Goal: Task Accomplishment & Management: Use online tool/utility

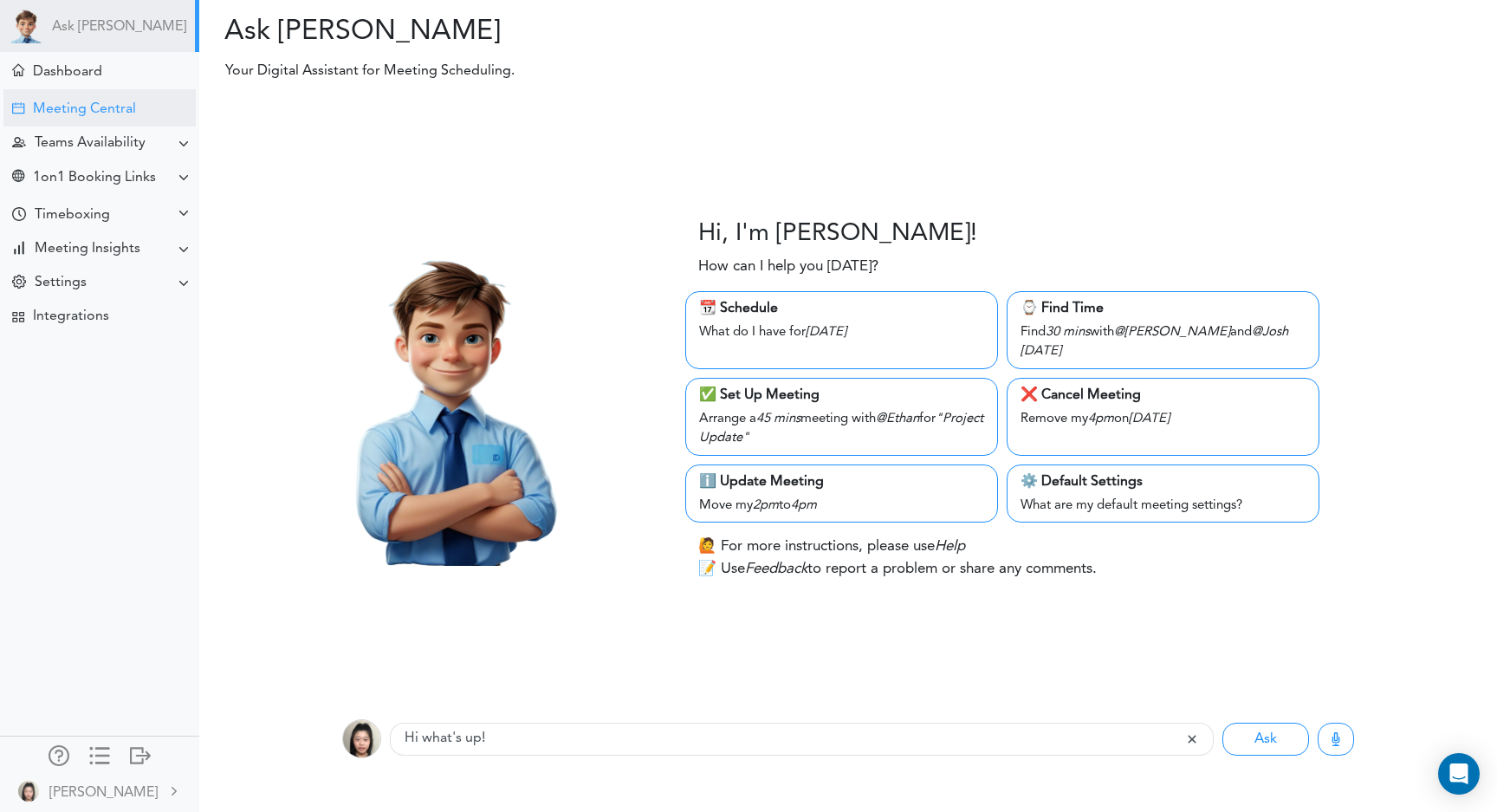
click at [87, 96] on div "Meeting Central" at bounding box center [99, 108] width 192 height 37
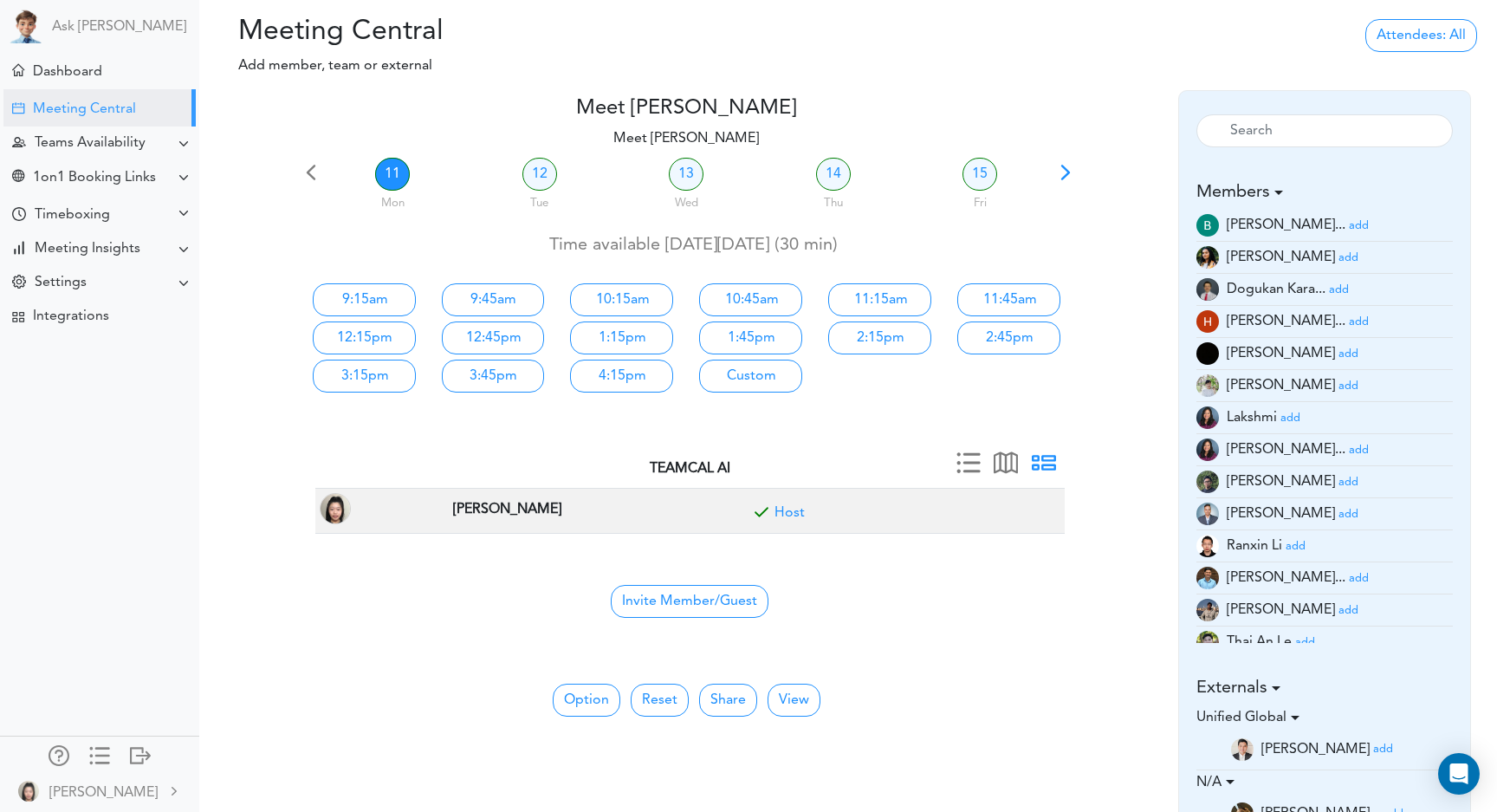
click at [1338, 254] on small "add" at bounding box center [1348, 257] width 20 height 11
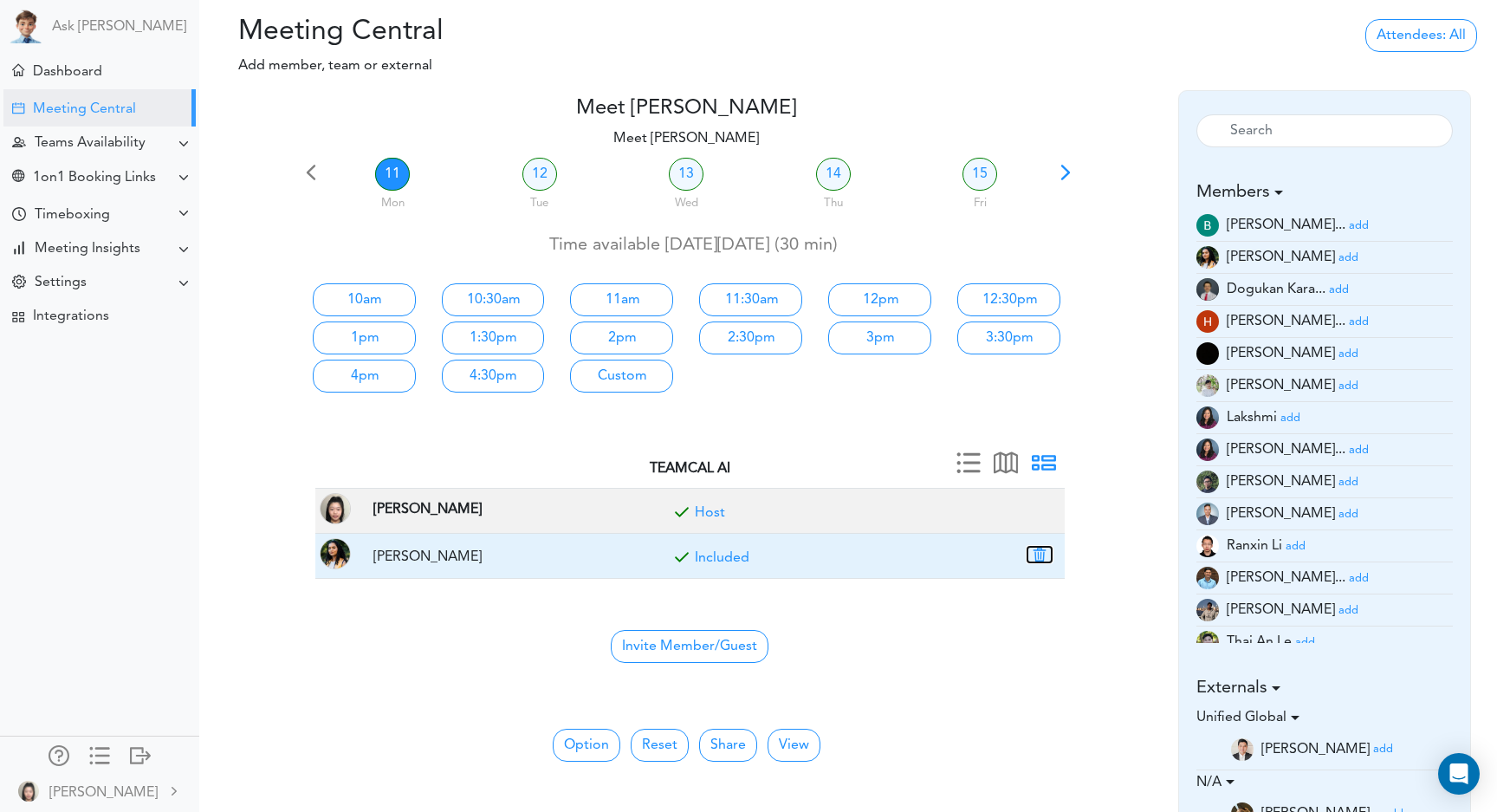
click at [1041, 556] on button "button" at bounding box center [1040, 554] width 25 height 16
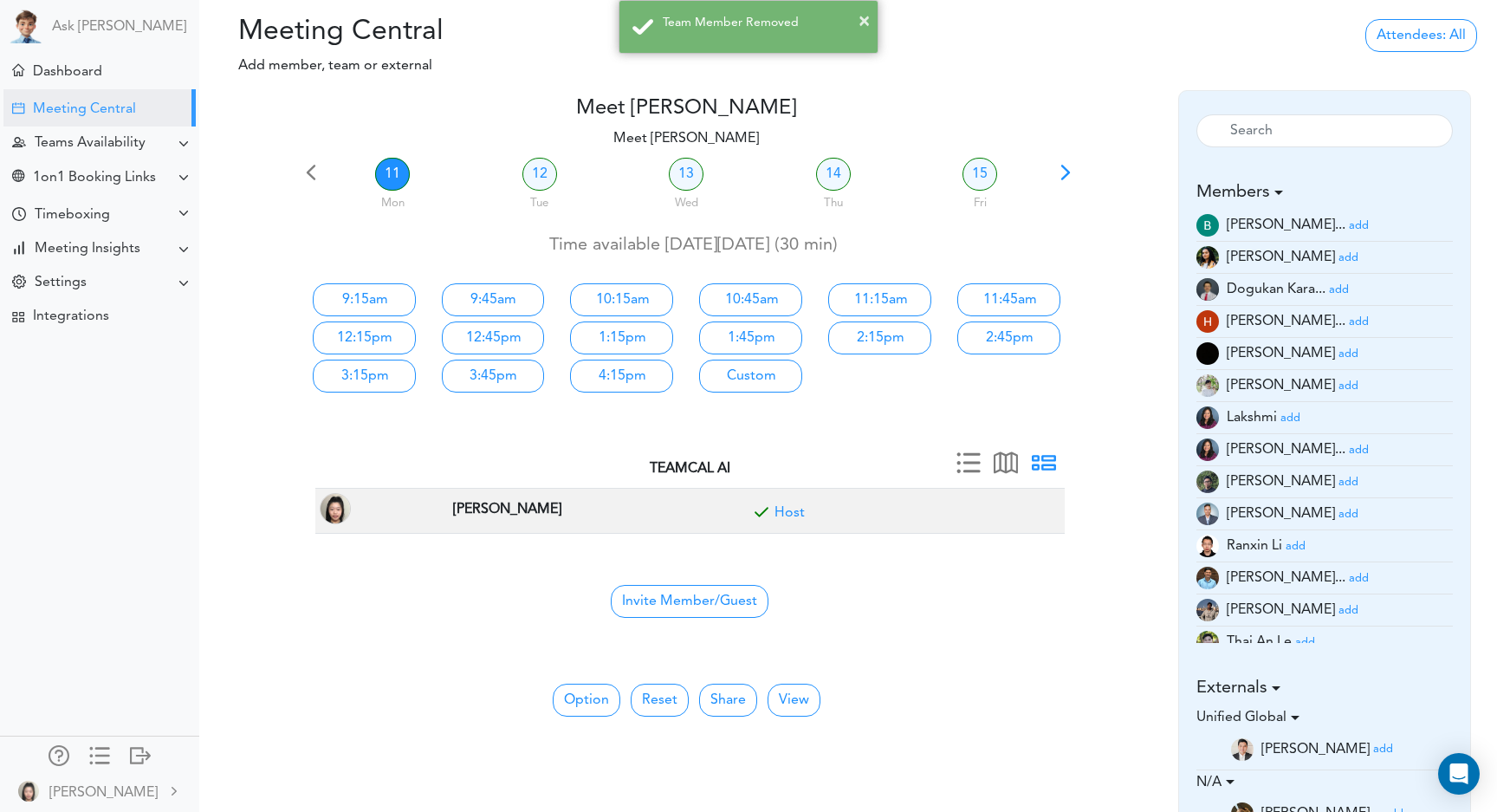
click at [1349, 226] on small "add" at bounding box center [1358, 225] width 20 height 11
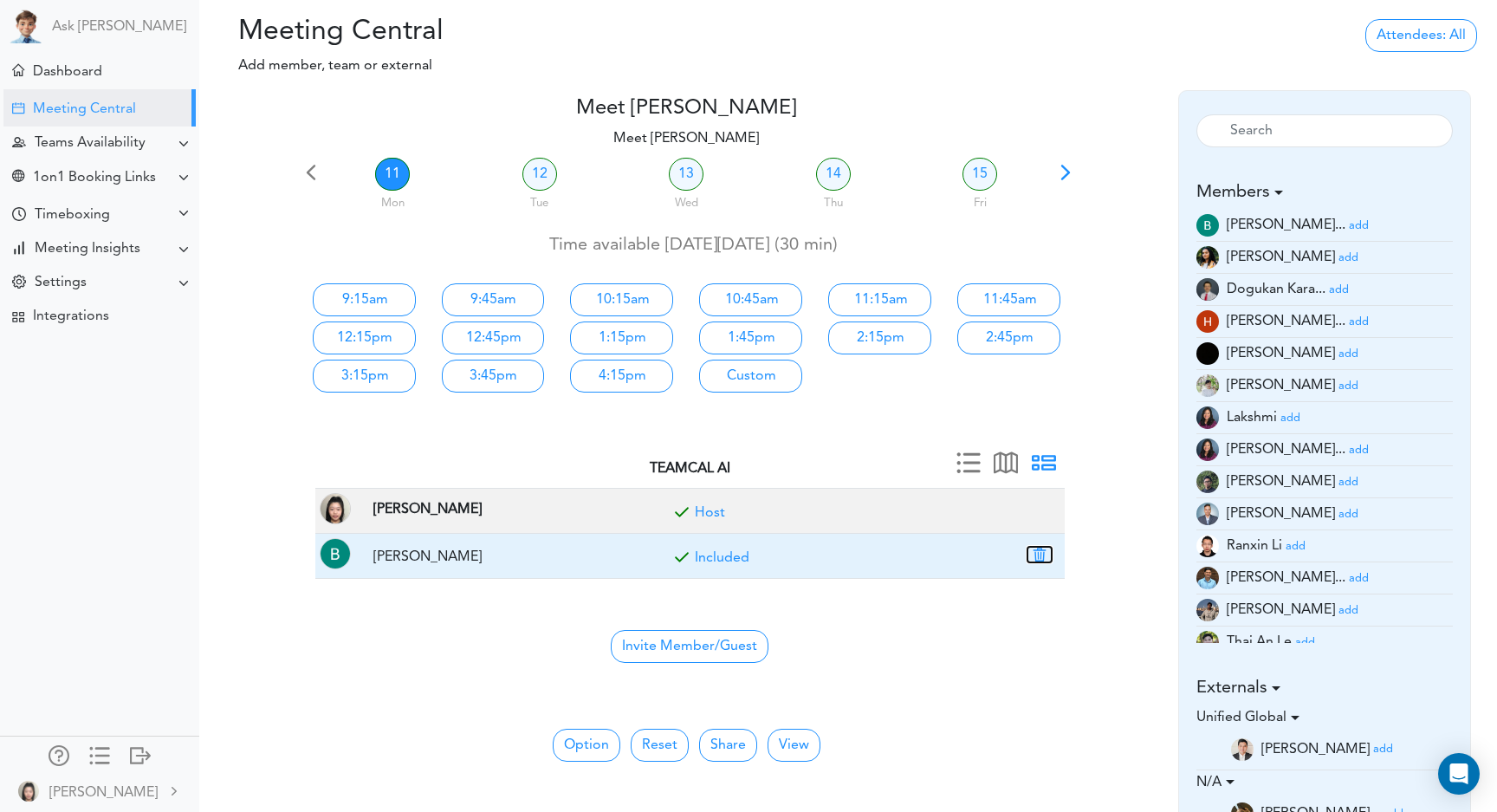
click at [1039, 559] on button "button" at bounding box center [1040, 554] width 25 height 16
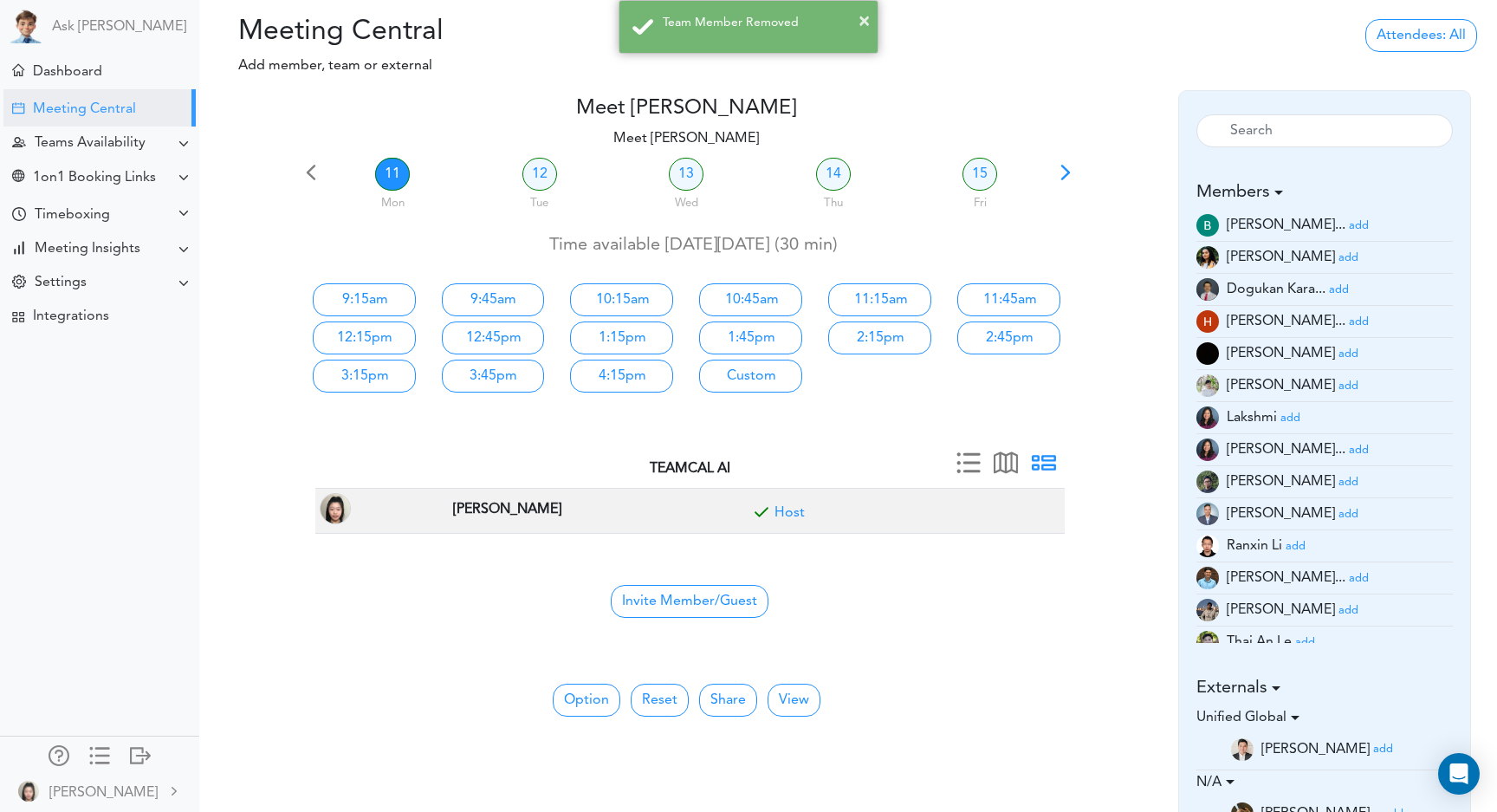
click at [1338, 258] on small "add" at bounding box center [1348, 257] width 20 height 11
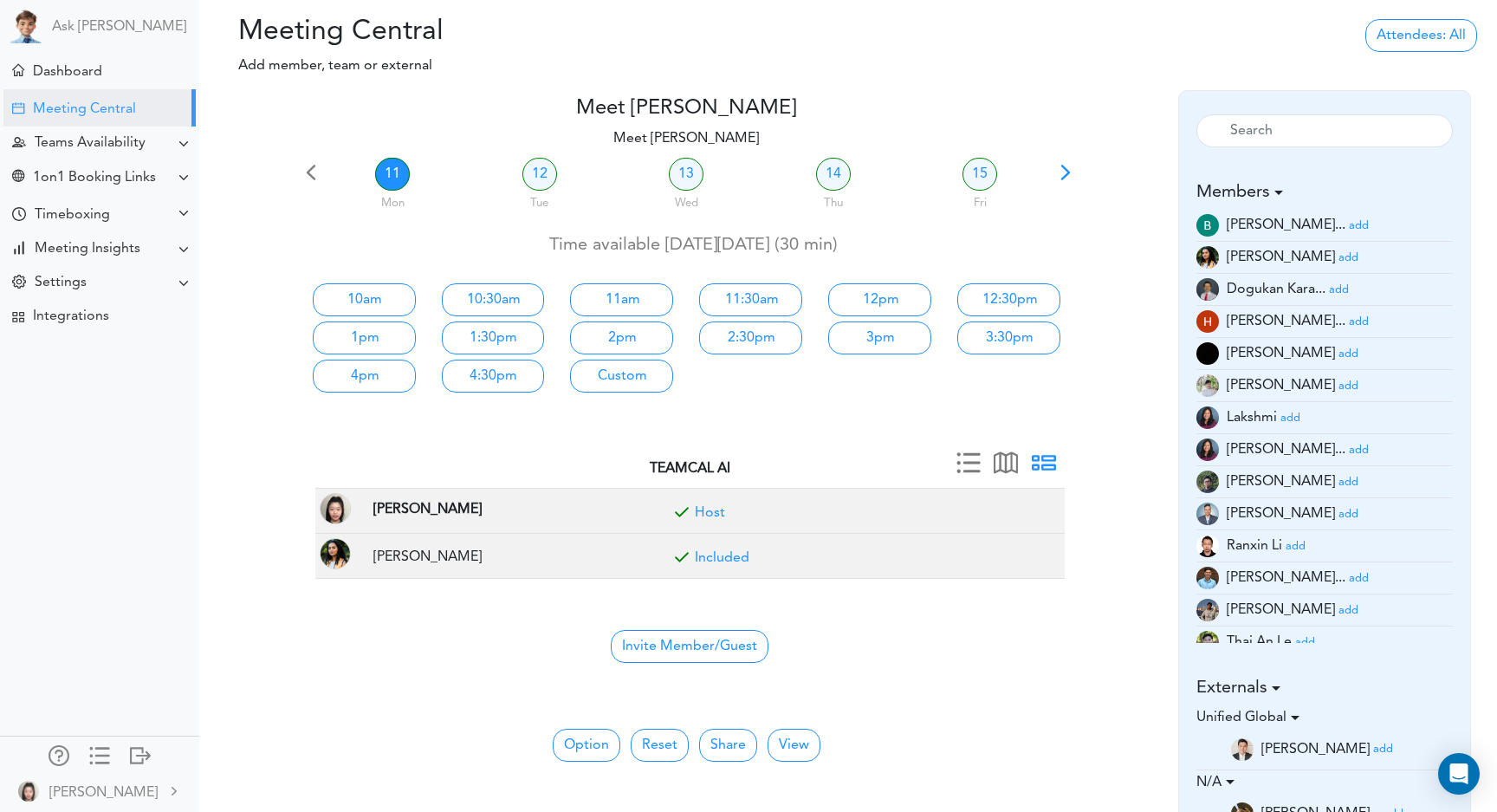
click at [1126, 190] on div at bounding box center [1113, 249] width 78 height 306
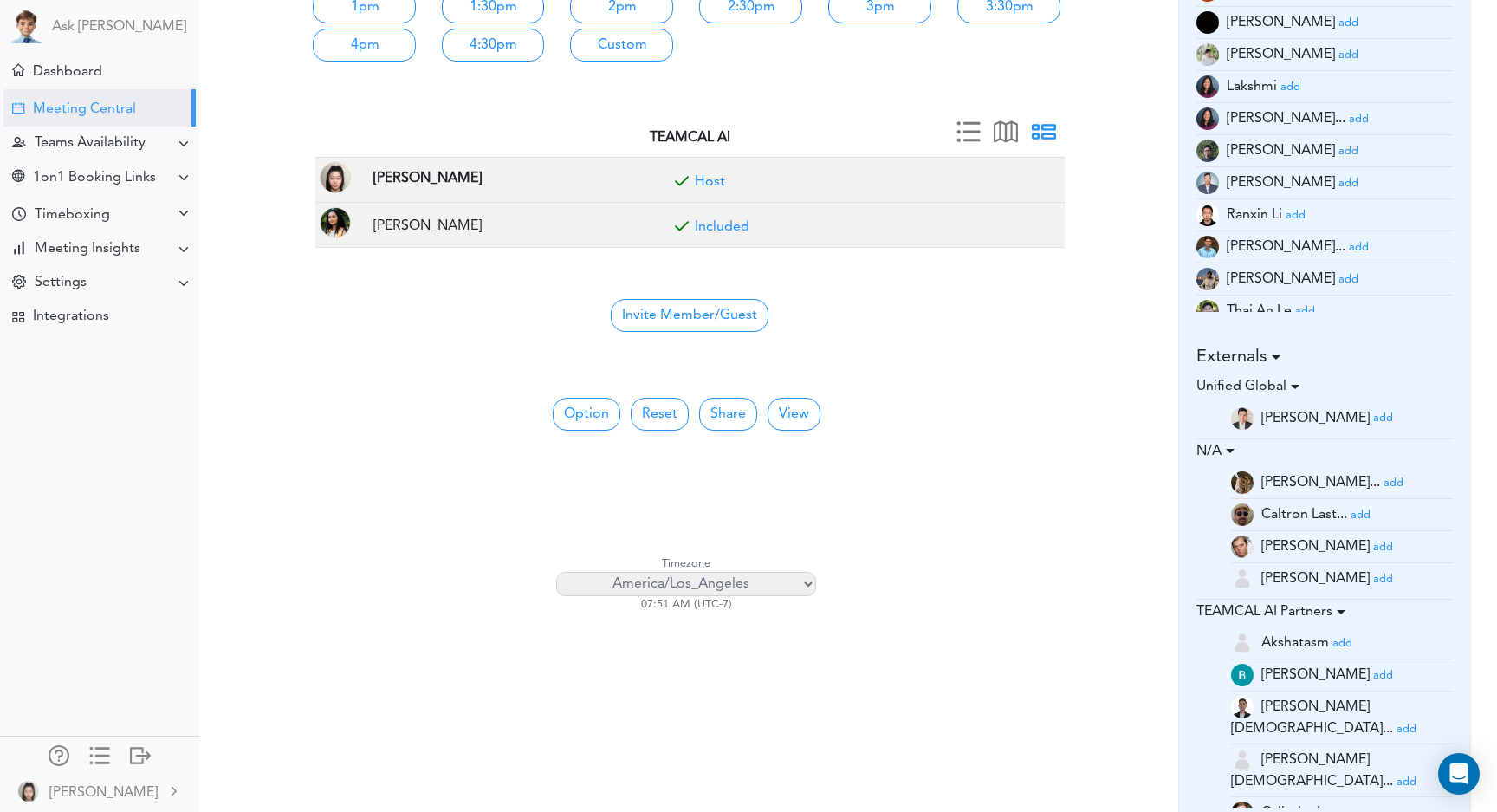
scroll to position [324, 0]
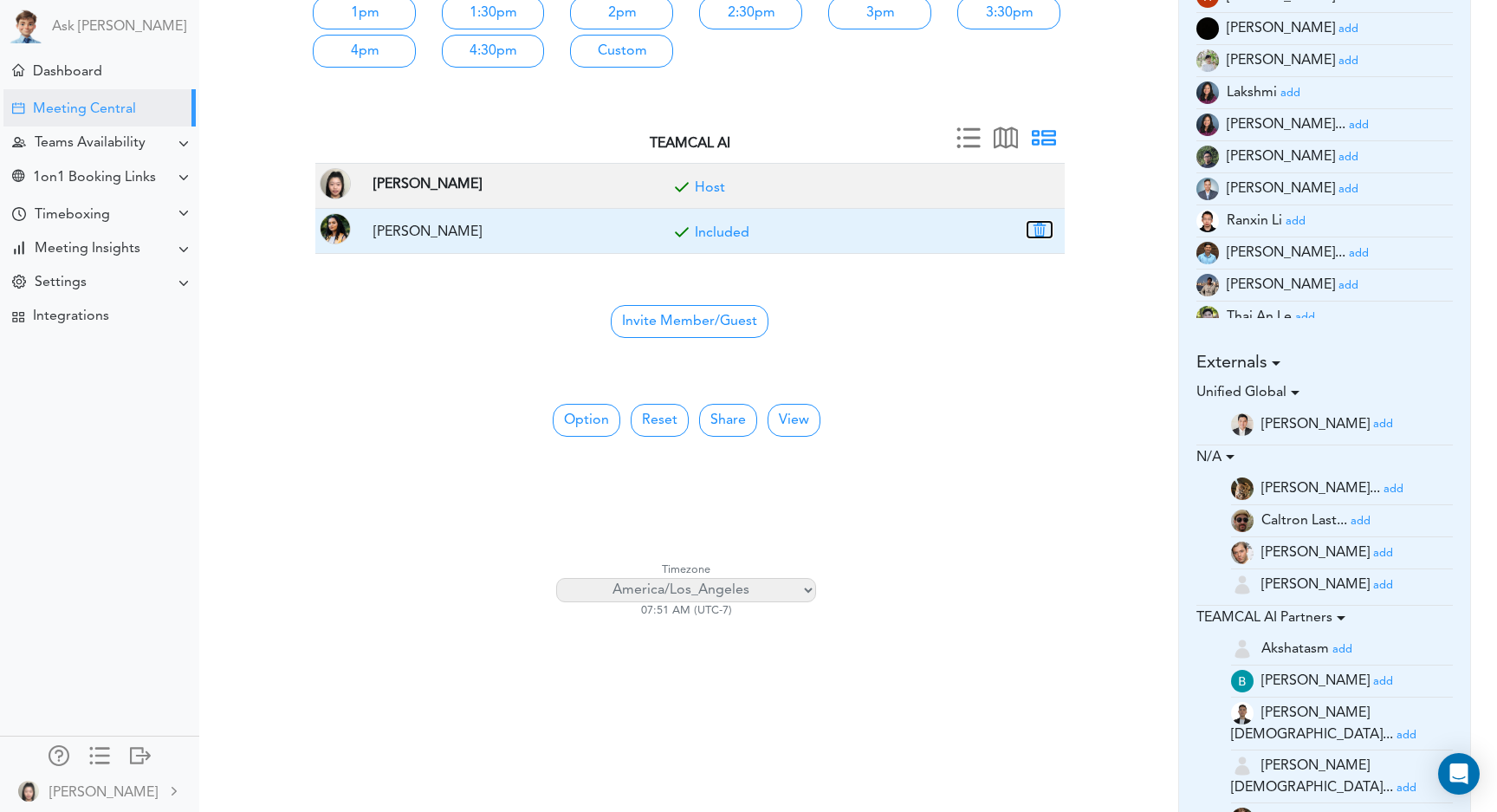
click at [1042, 234] on button "button" at bounding box center [1040, 230] width 25 height 16
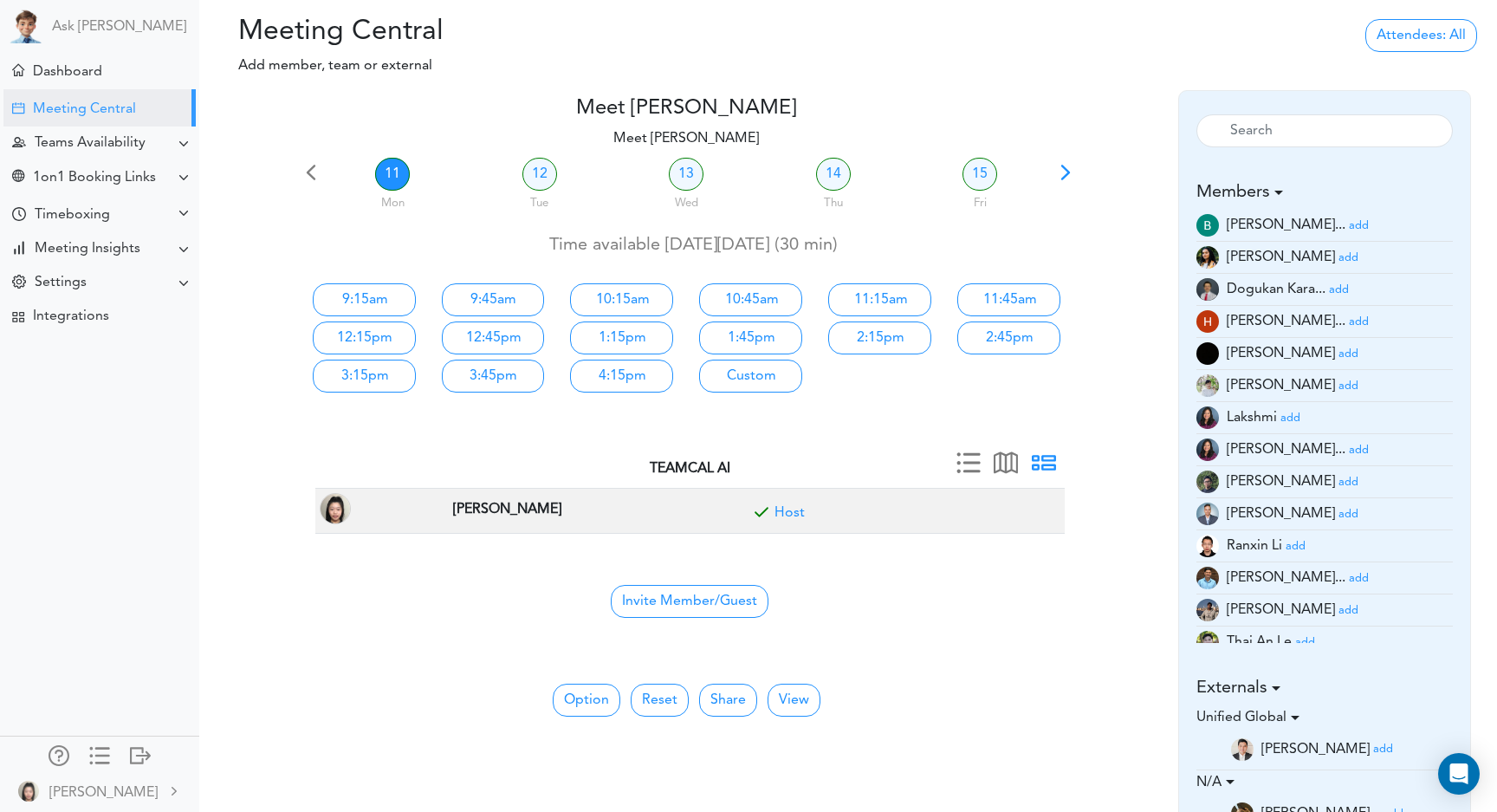
scroll to position [22, 0]
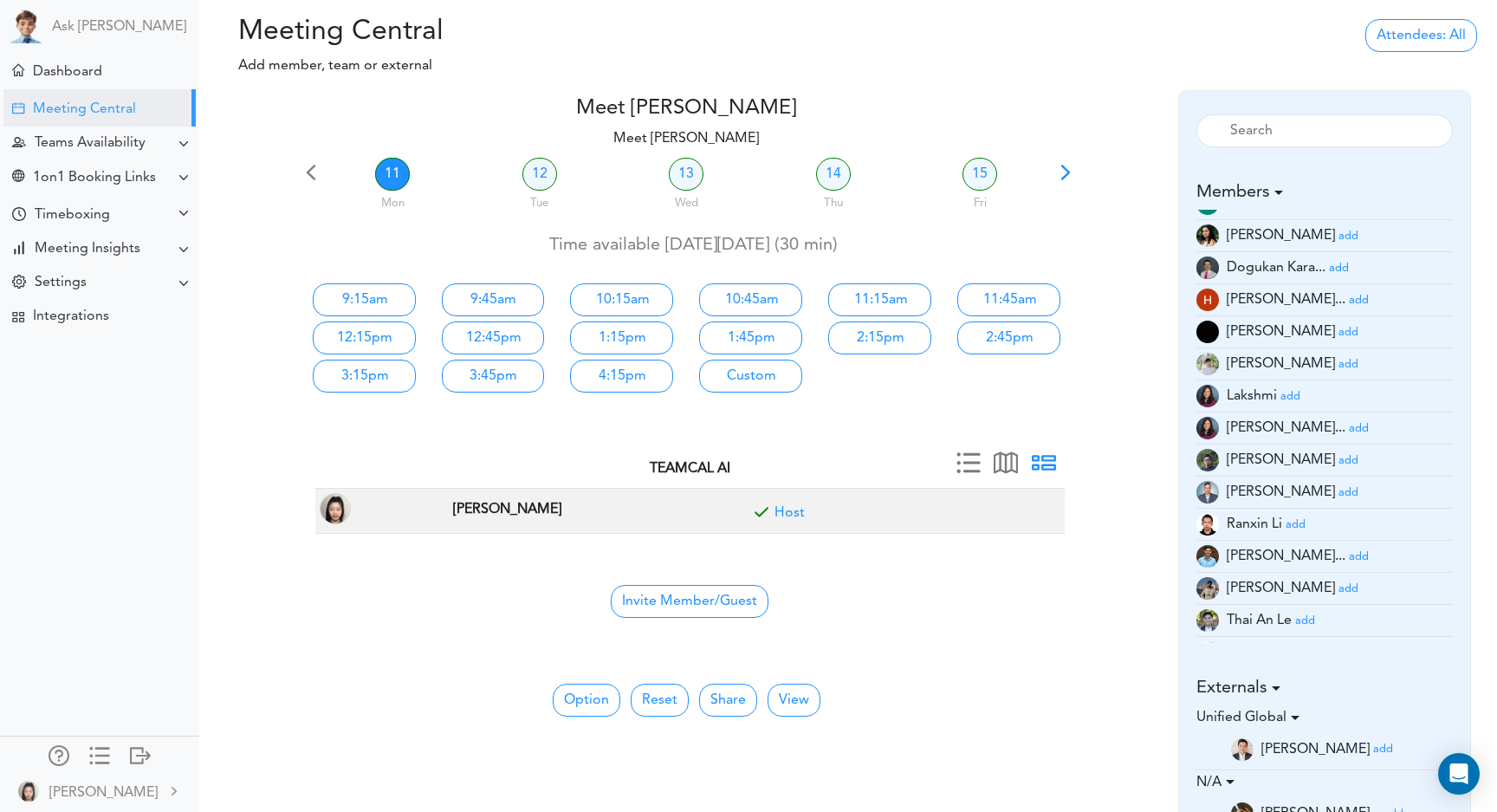
click at [1338, 492] on small "add" at bounding box center [1348, 492] width 20 height 11
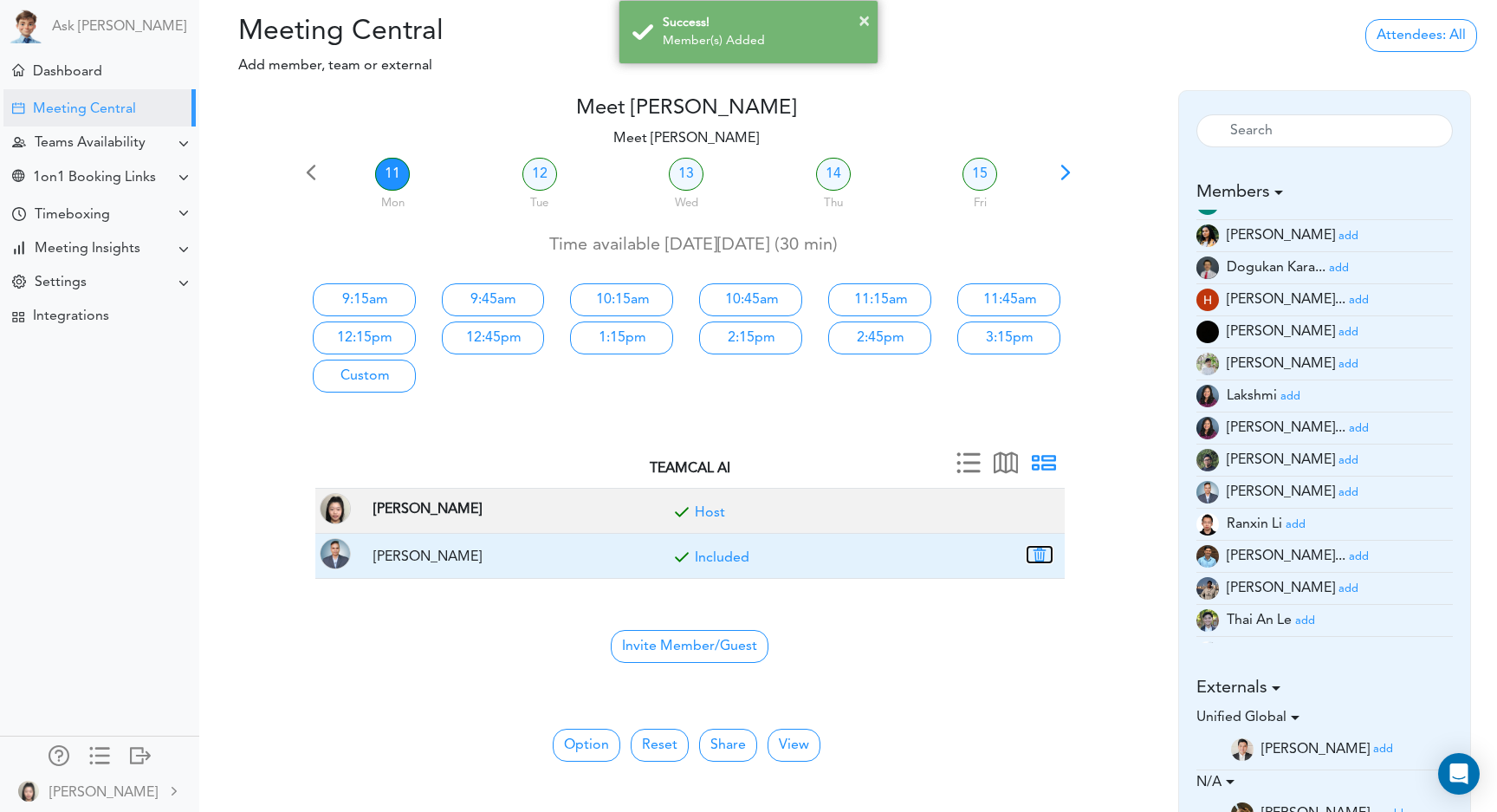
click at [1039, 561] on button "button" at bounding box center [1040, 554] width 25 height 16
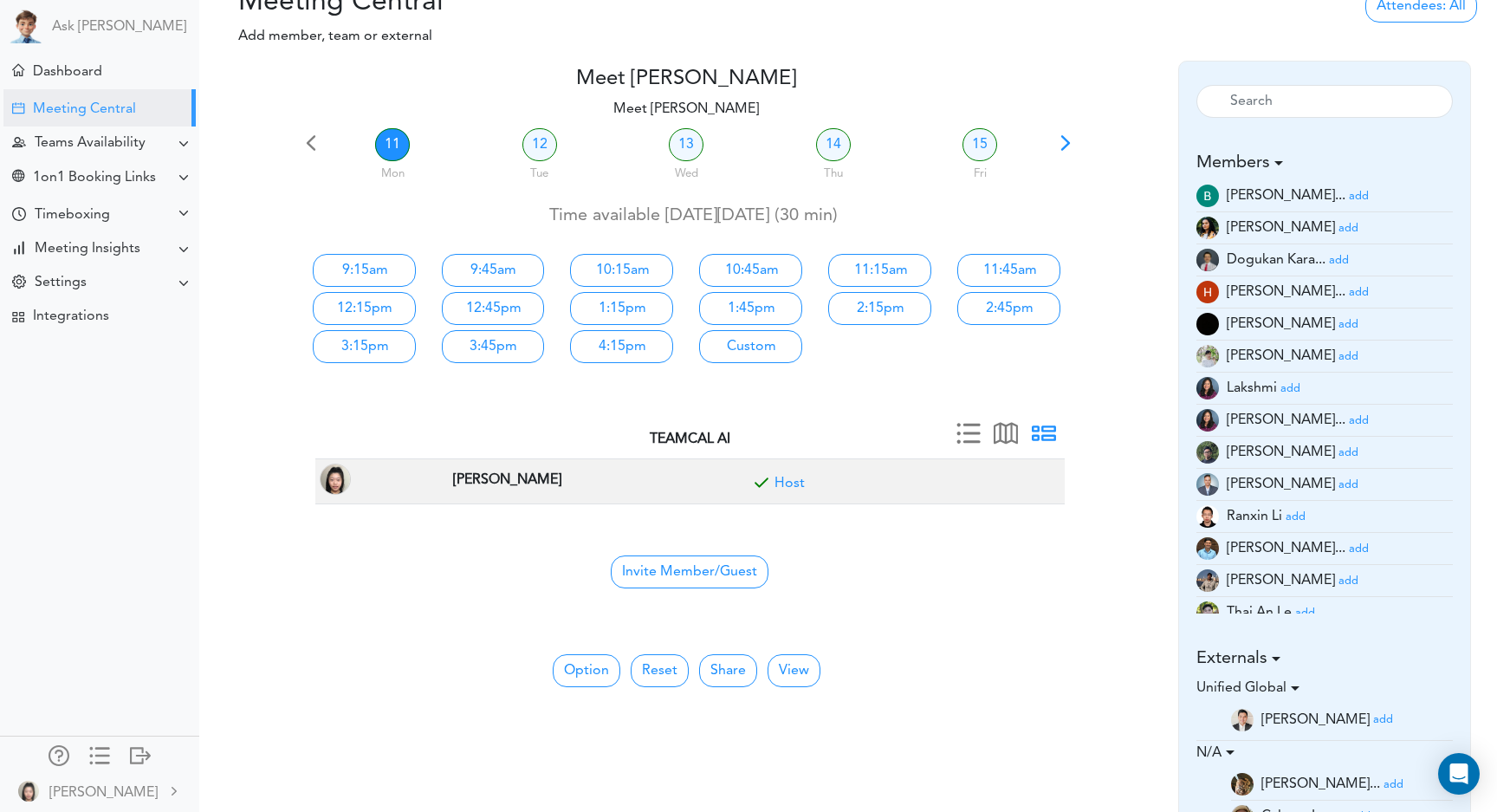
scroll to position [41, 0]
